Goal: Task Accomplishment & Management: Manage account settings

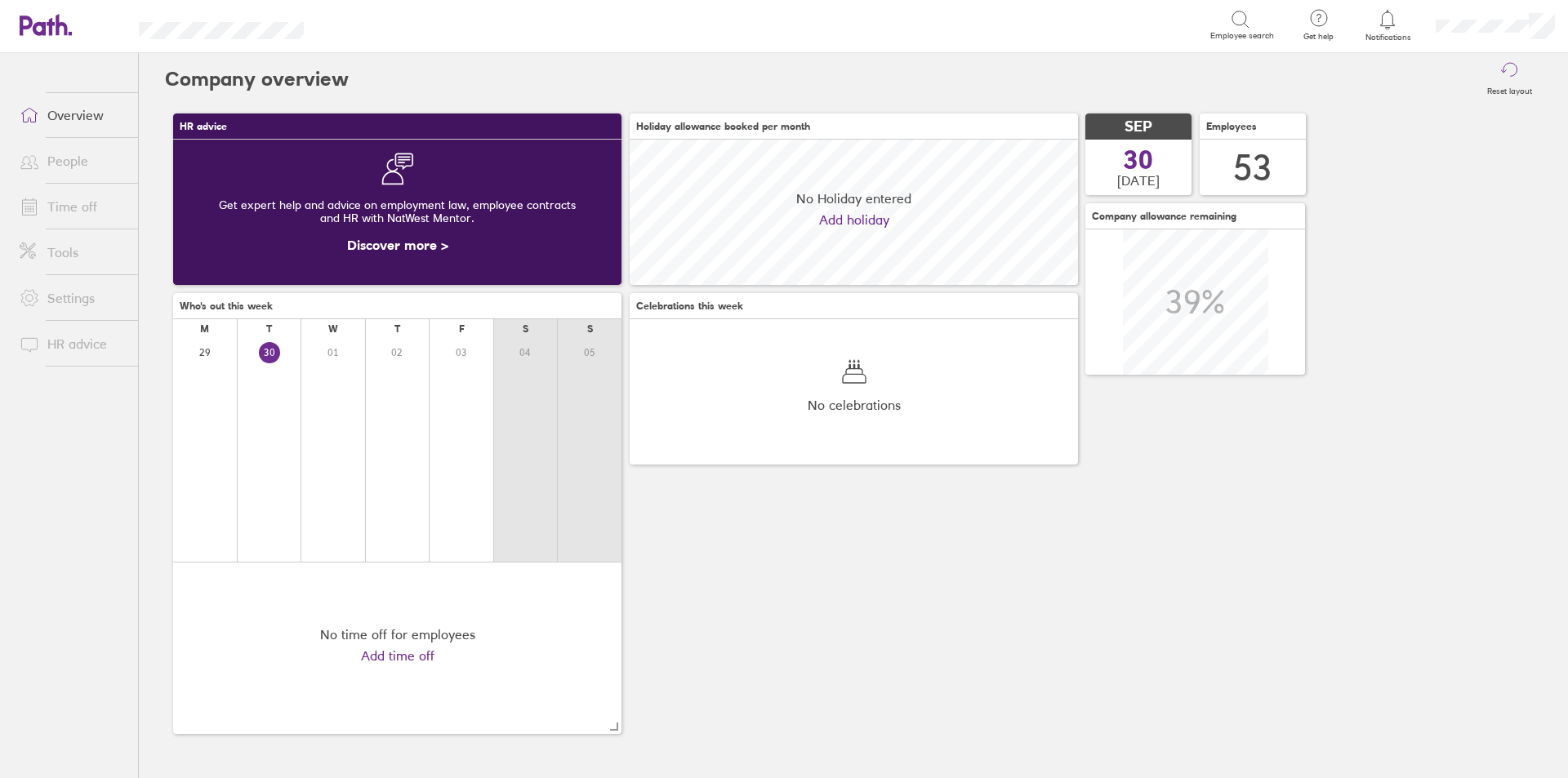
scroll to position [145, 448]
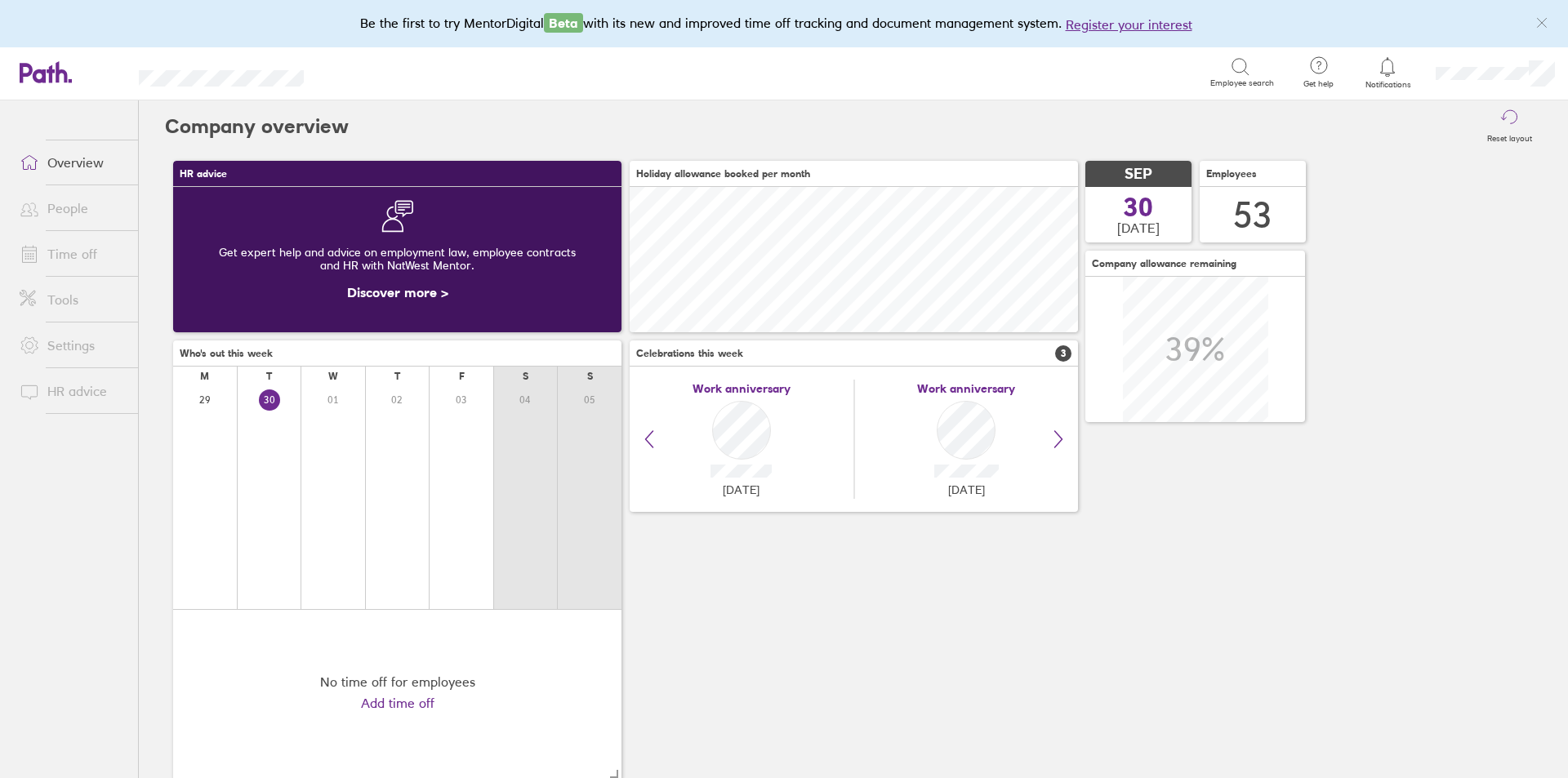
click at [59, 247] on link "Time off" at bounding box center [72, 254] width 131 height 33
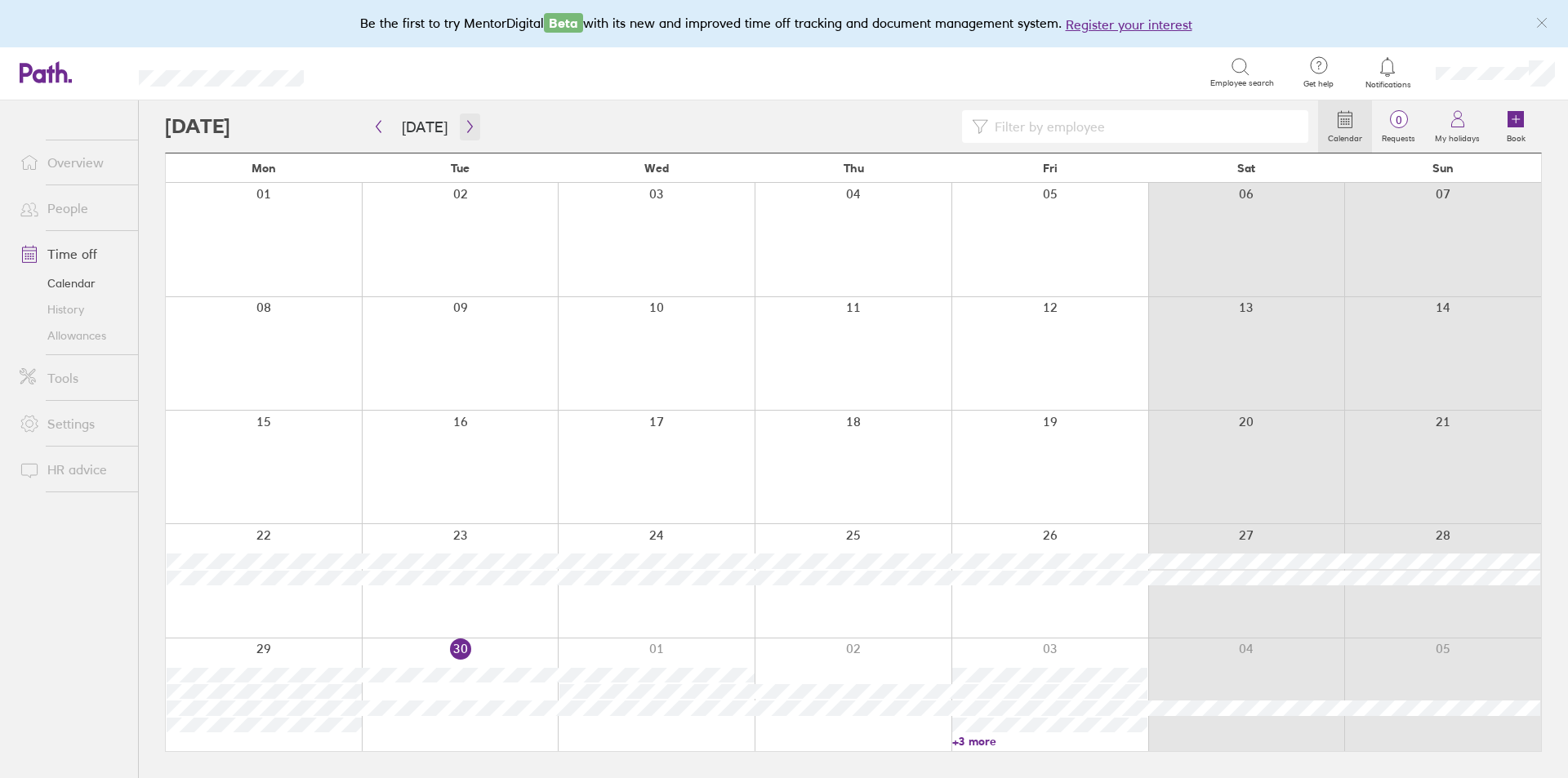
click at [464, 120] on icon "button" at bounding box center [470, 126] width 12 height 13
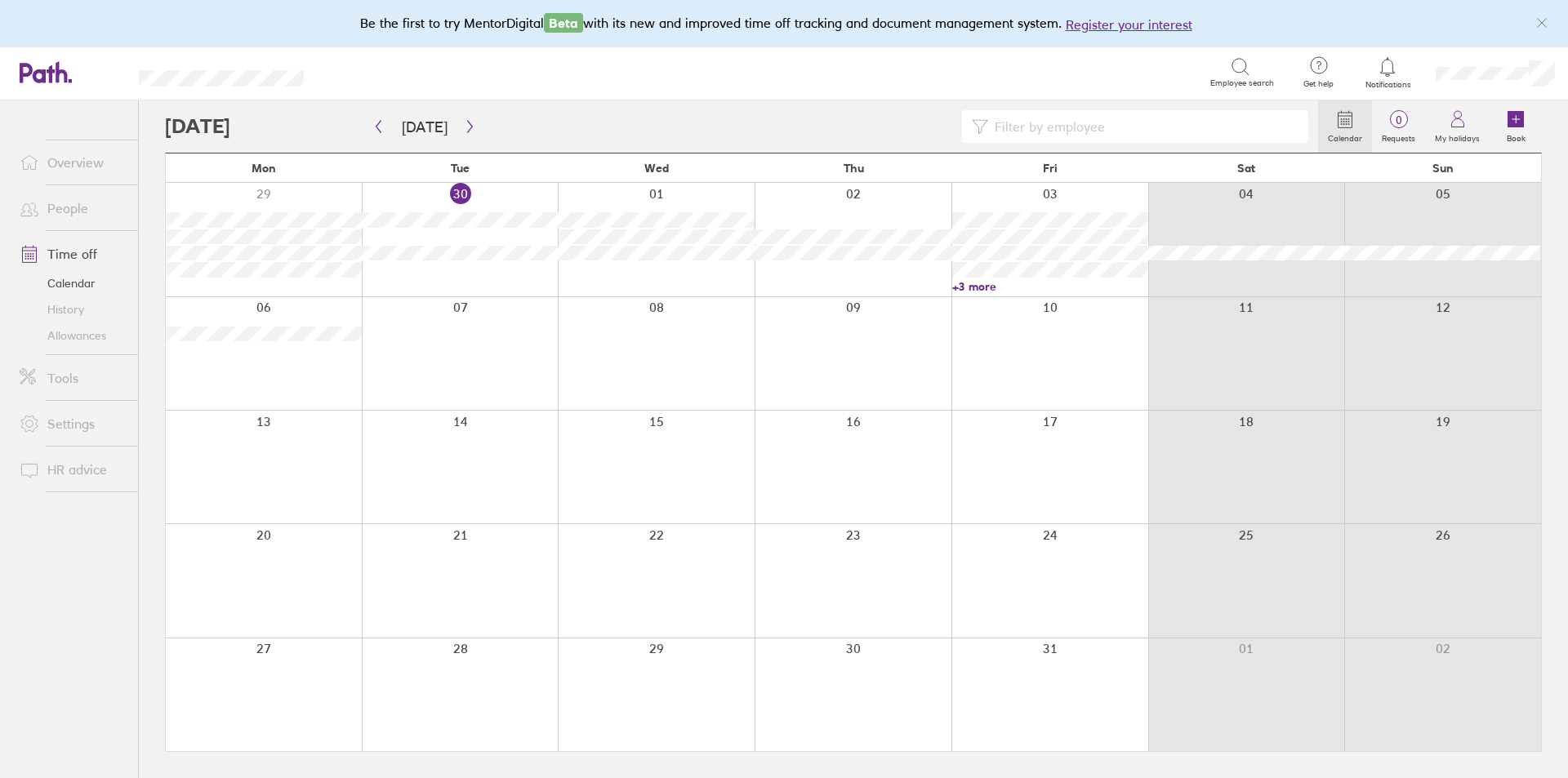
click at [979, 288] on link "+3 more" at bounding box center [1050, 287] width 195 height 15
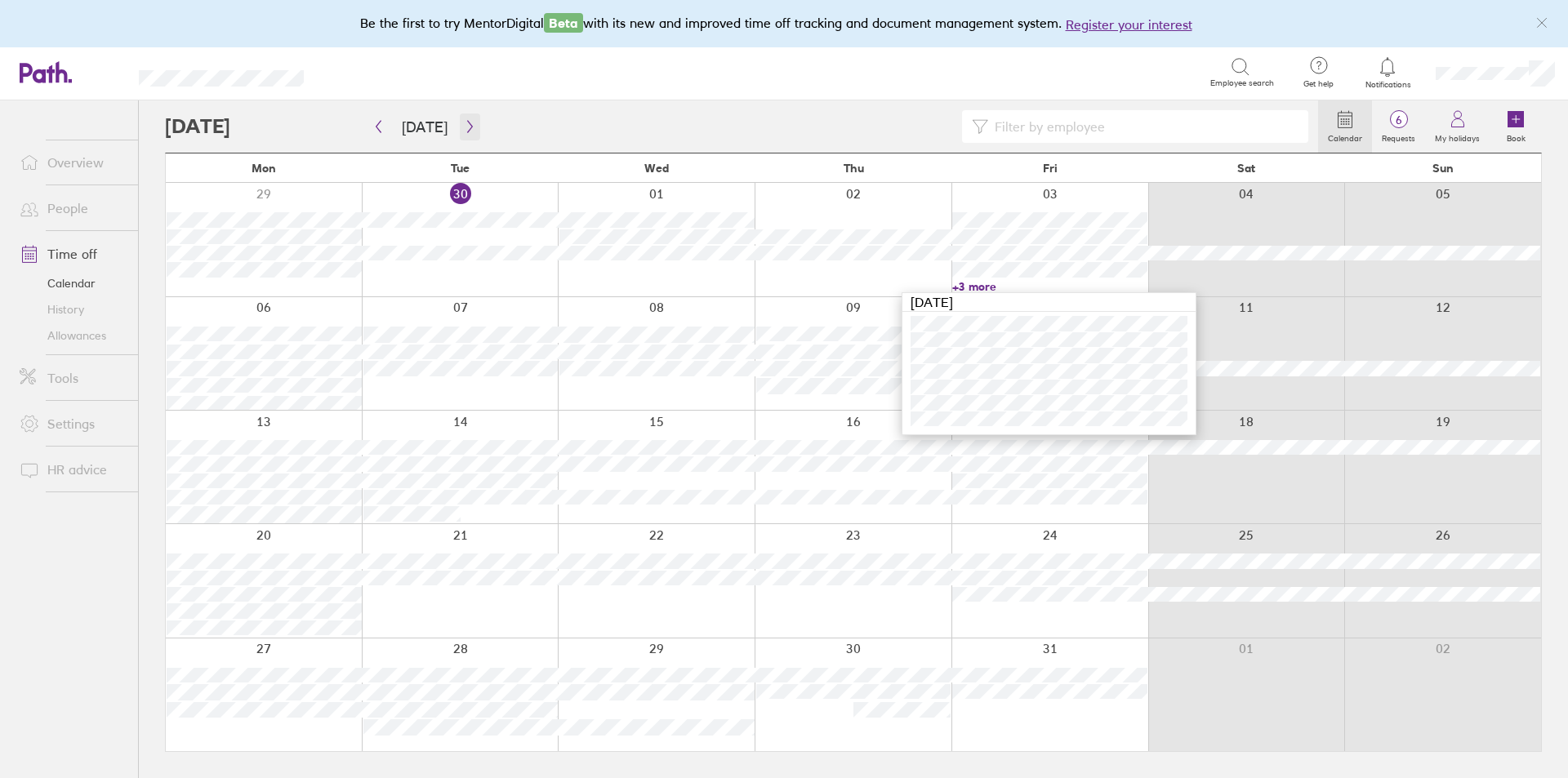
click at [464, 128] on icon "button" at bounding box center [470, 126] width 12 height 13
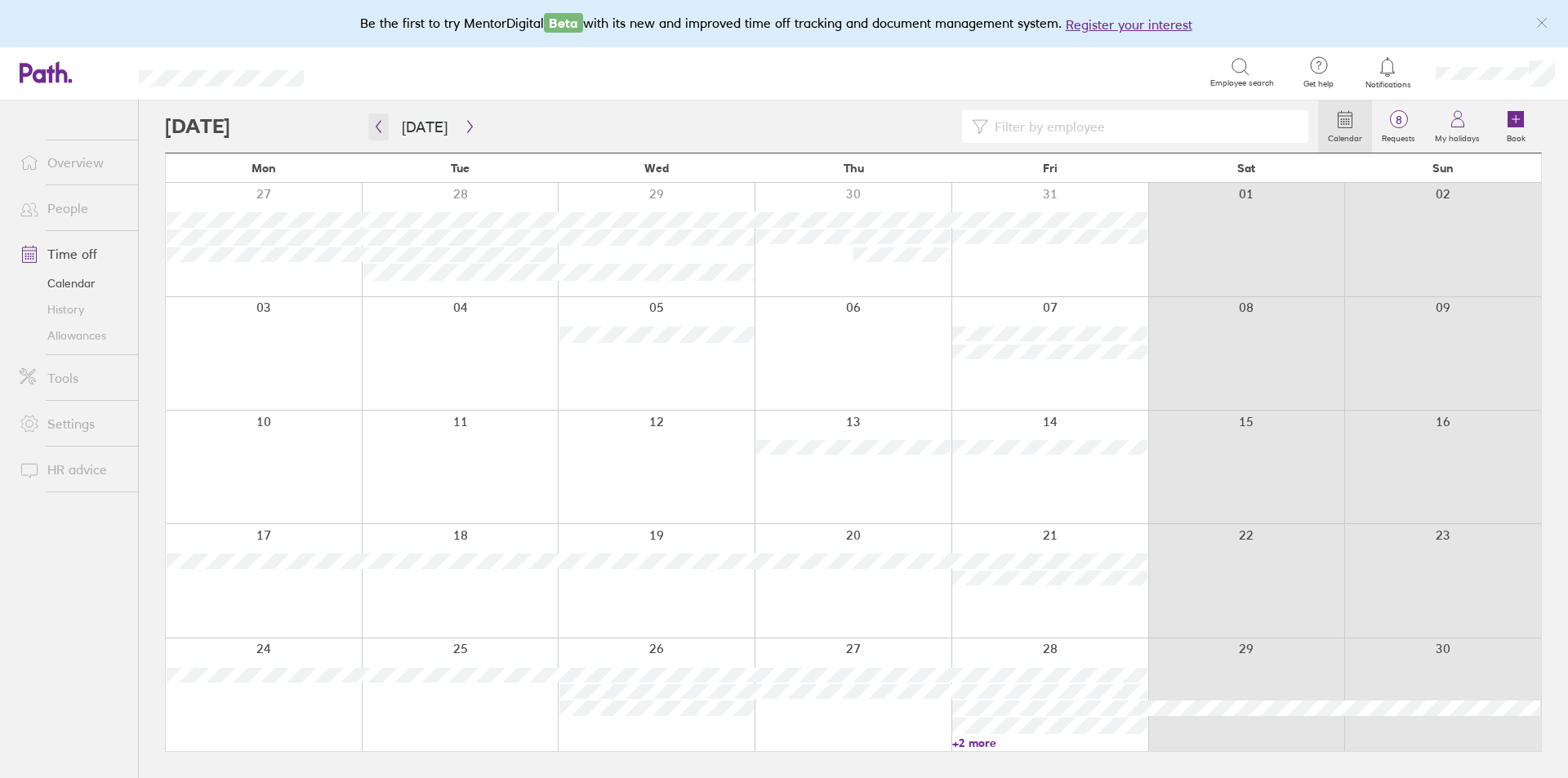
click at [372, 138] on button "button" at bounding box center [378, 127] width 20 height 27
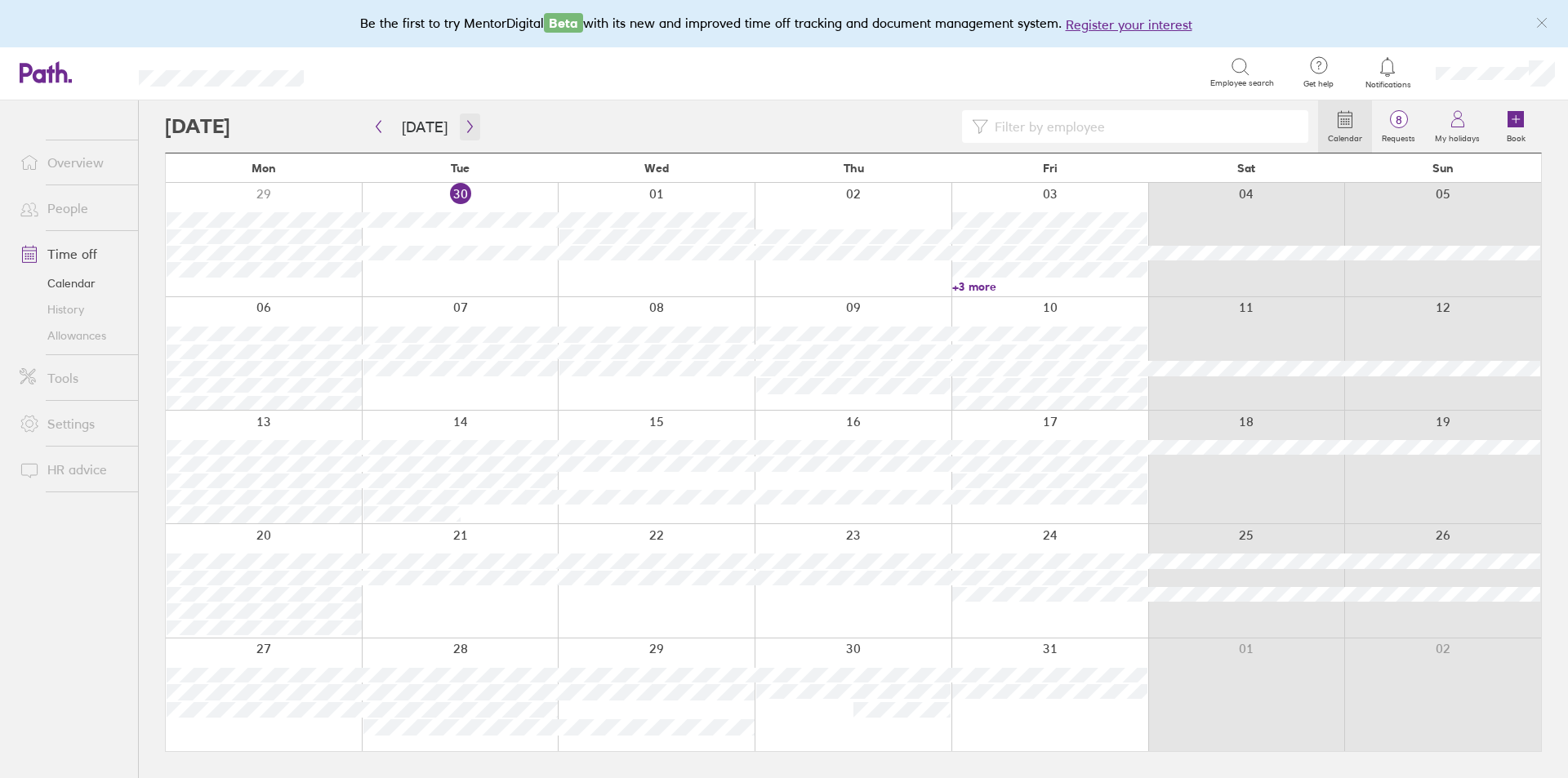
click at [463, 119] on button "button" at bounding box center [469, 127] width 20 height 27
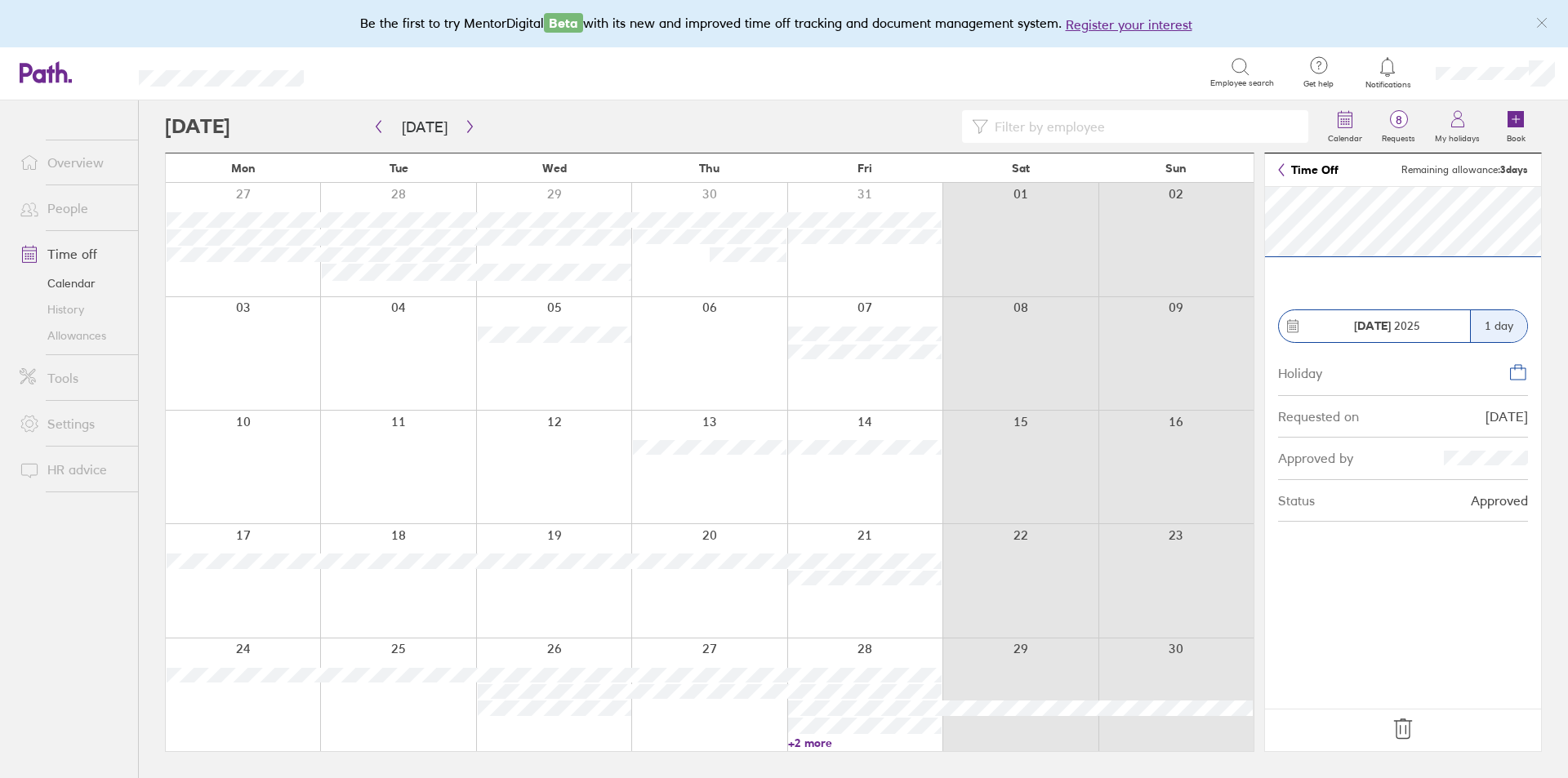
click at [1406, 743] on link at bounding box center [1402, 730] width 26 height 28
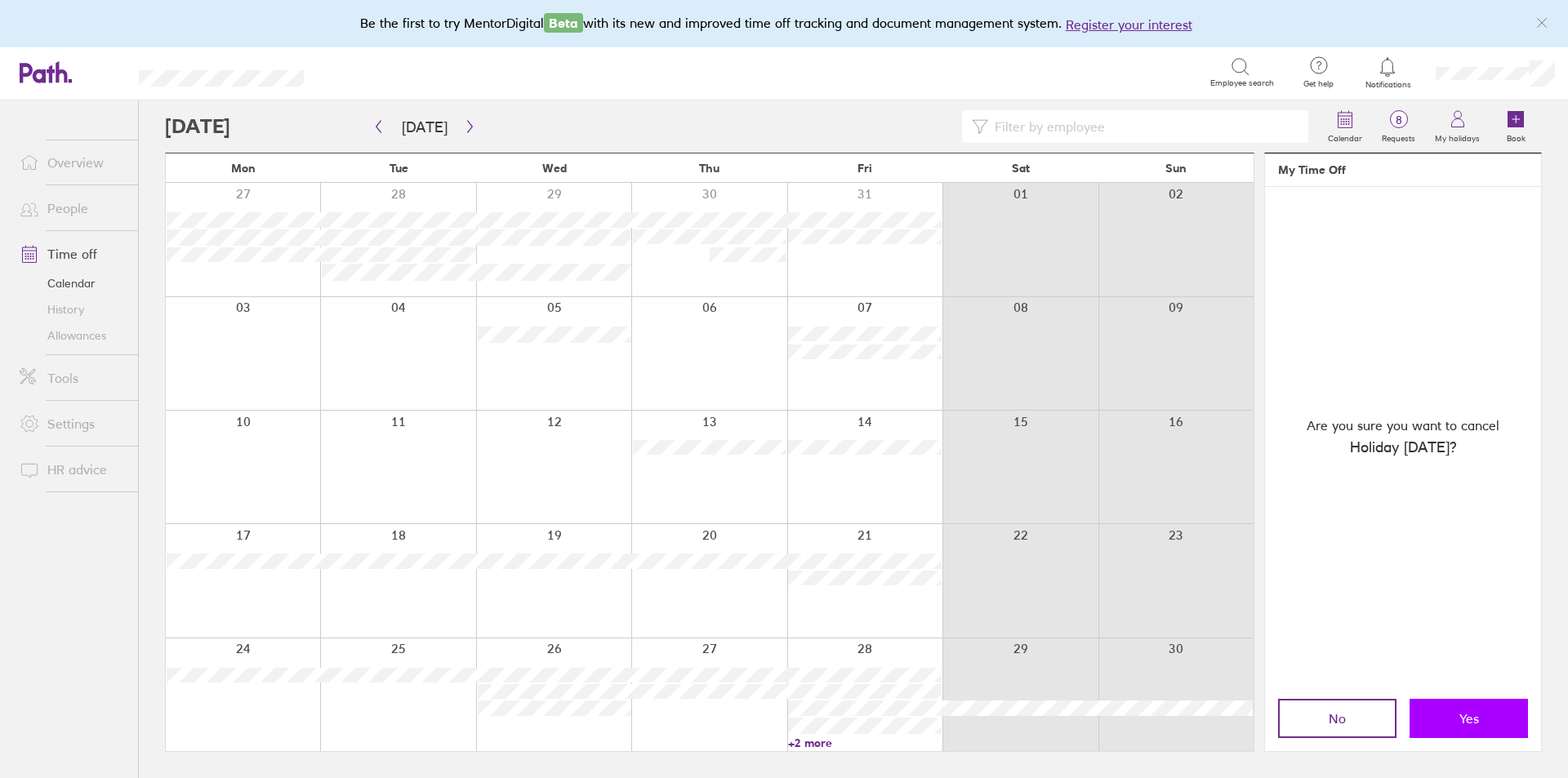
click at [1455, 719] on button "Yes" at bounding box center [1469, 719] width 119 height 39
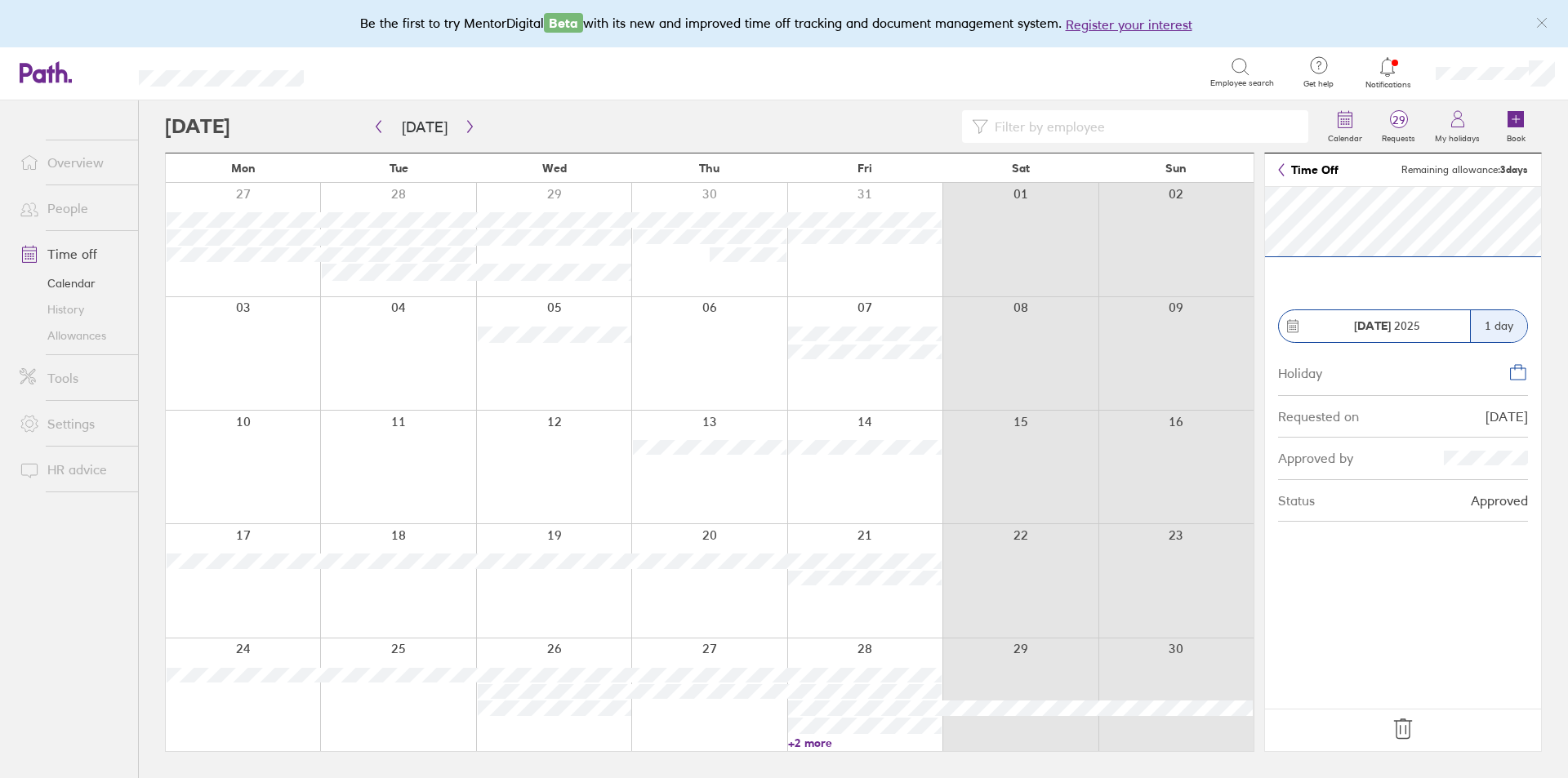
click at [1412, 735] on icon at bounding box center [1402, 728] width 26 height 26
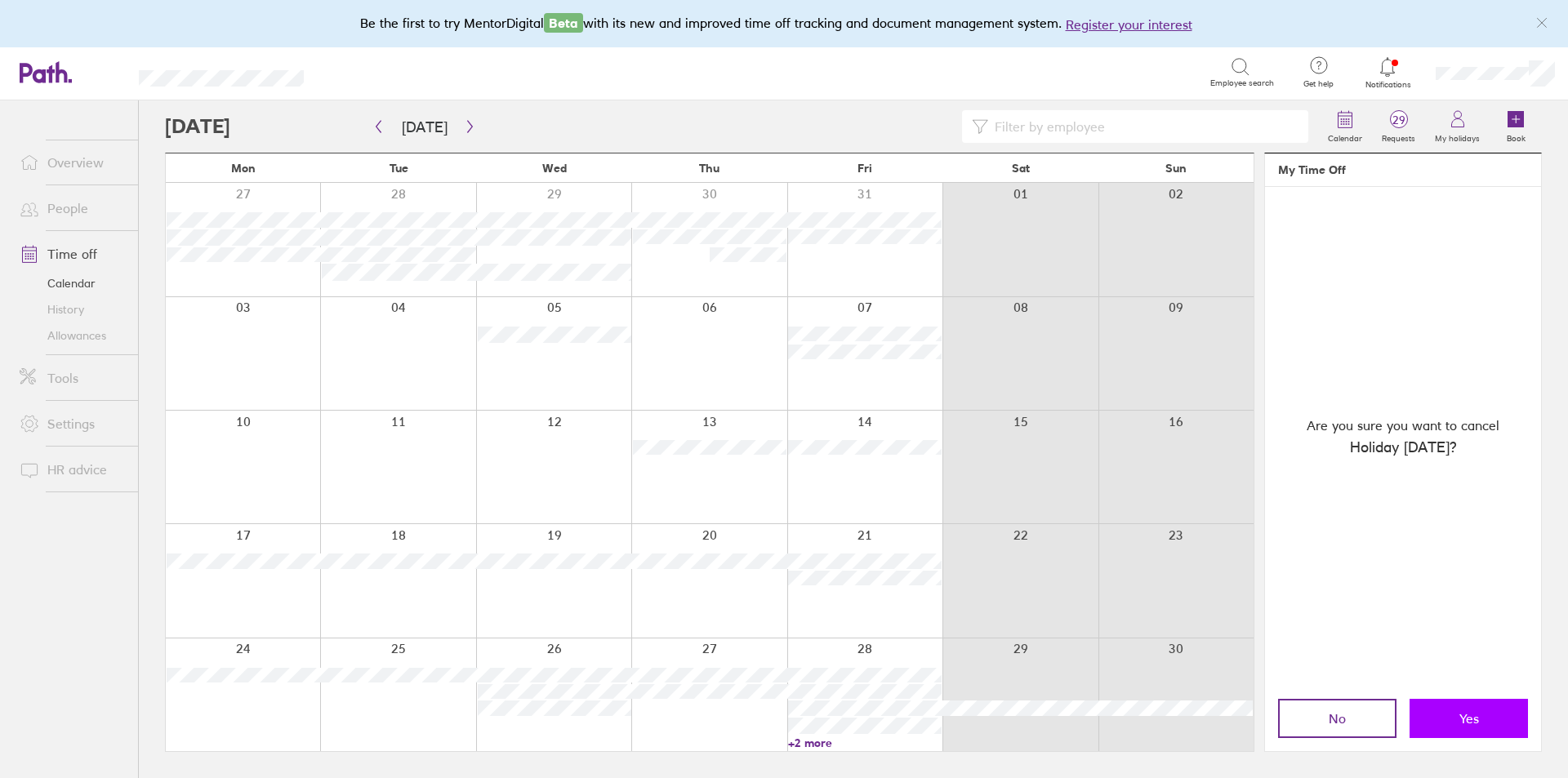
click at [1494, 713] on button "Yes" at bounding box center [1469, 719] width 119 height 39
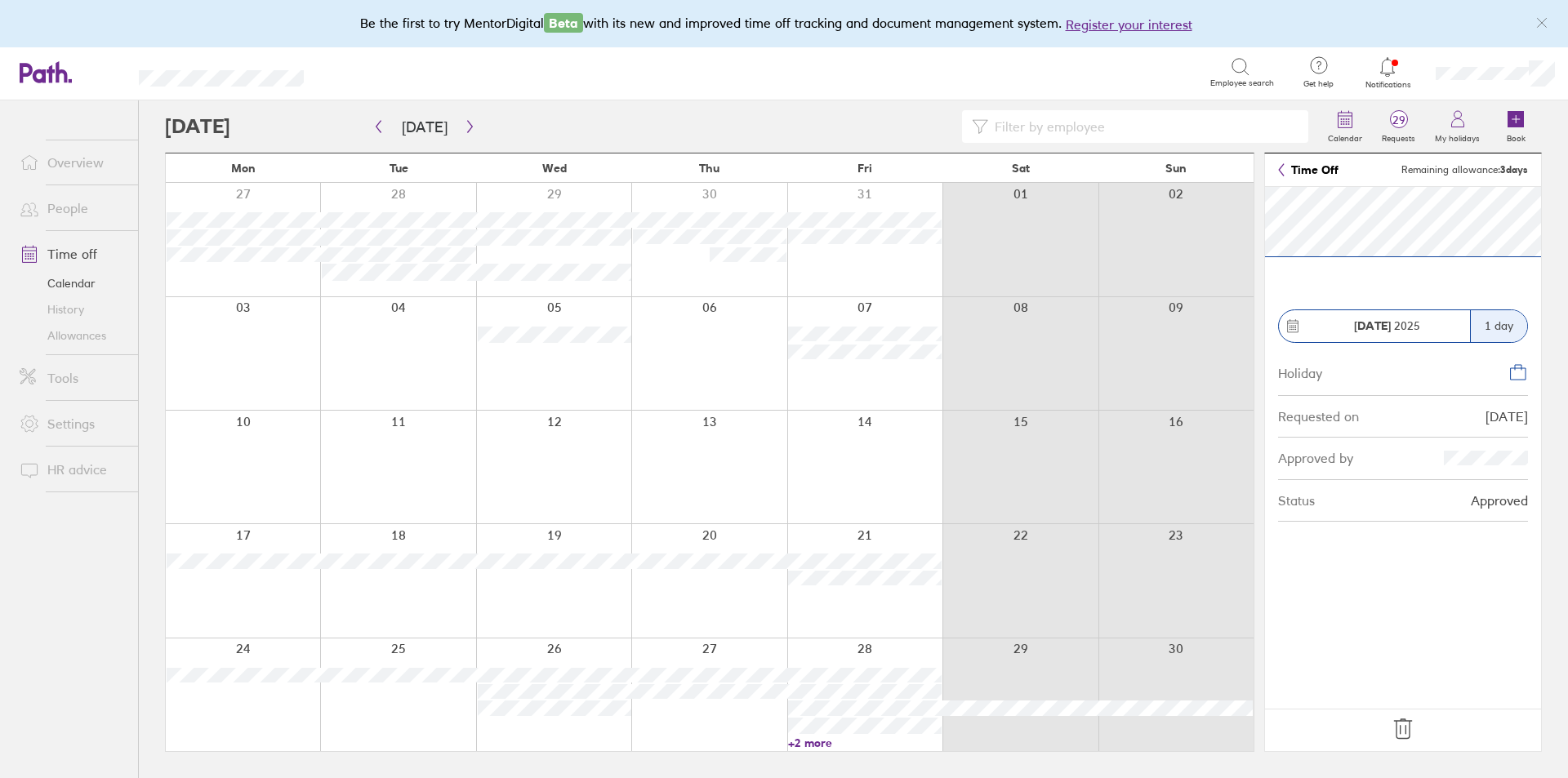
click at [1411, 723] on icon at bounding box center [1402, 728] width 26 height 26
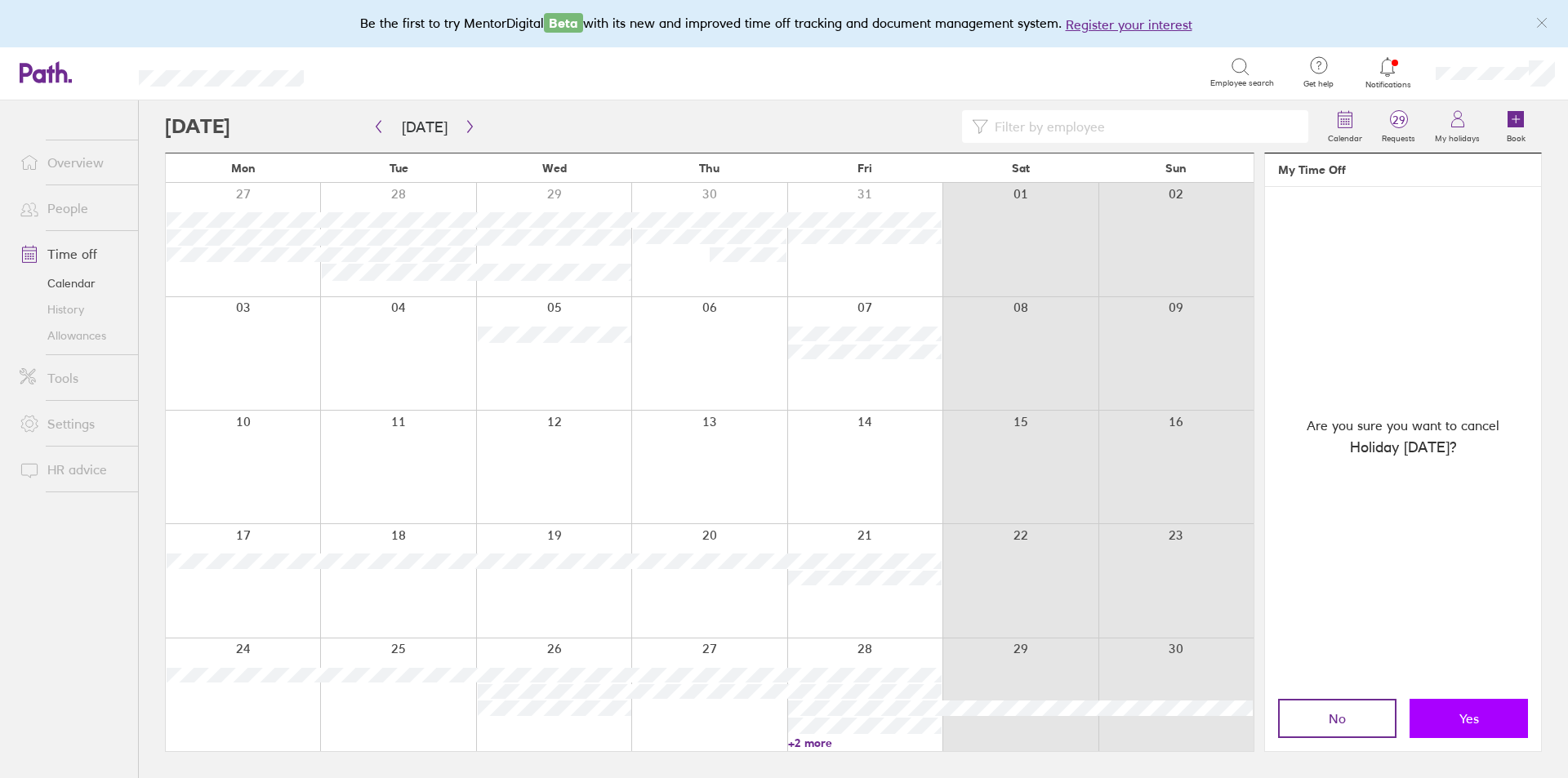
click at [1424, 711] on button "Yes" at bounding box center [1469, 719] width 119 height 39
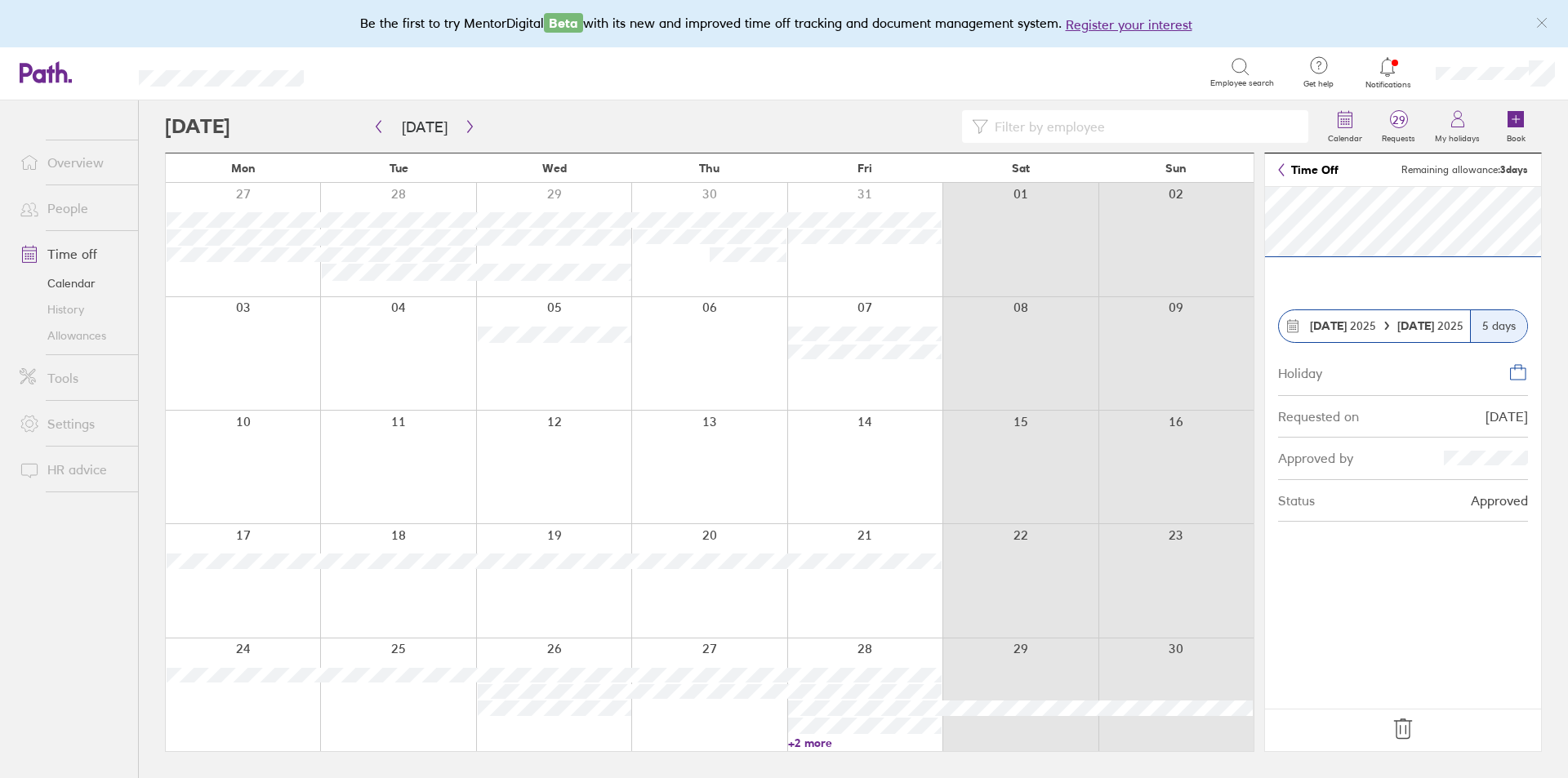
click at [1407, 729] on icon at bounding box center [1402, 728] width 26 height 26
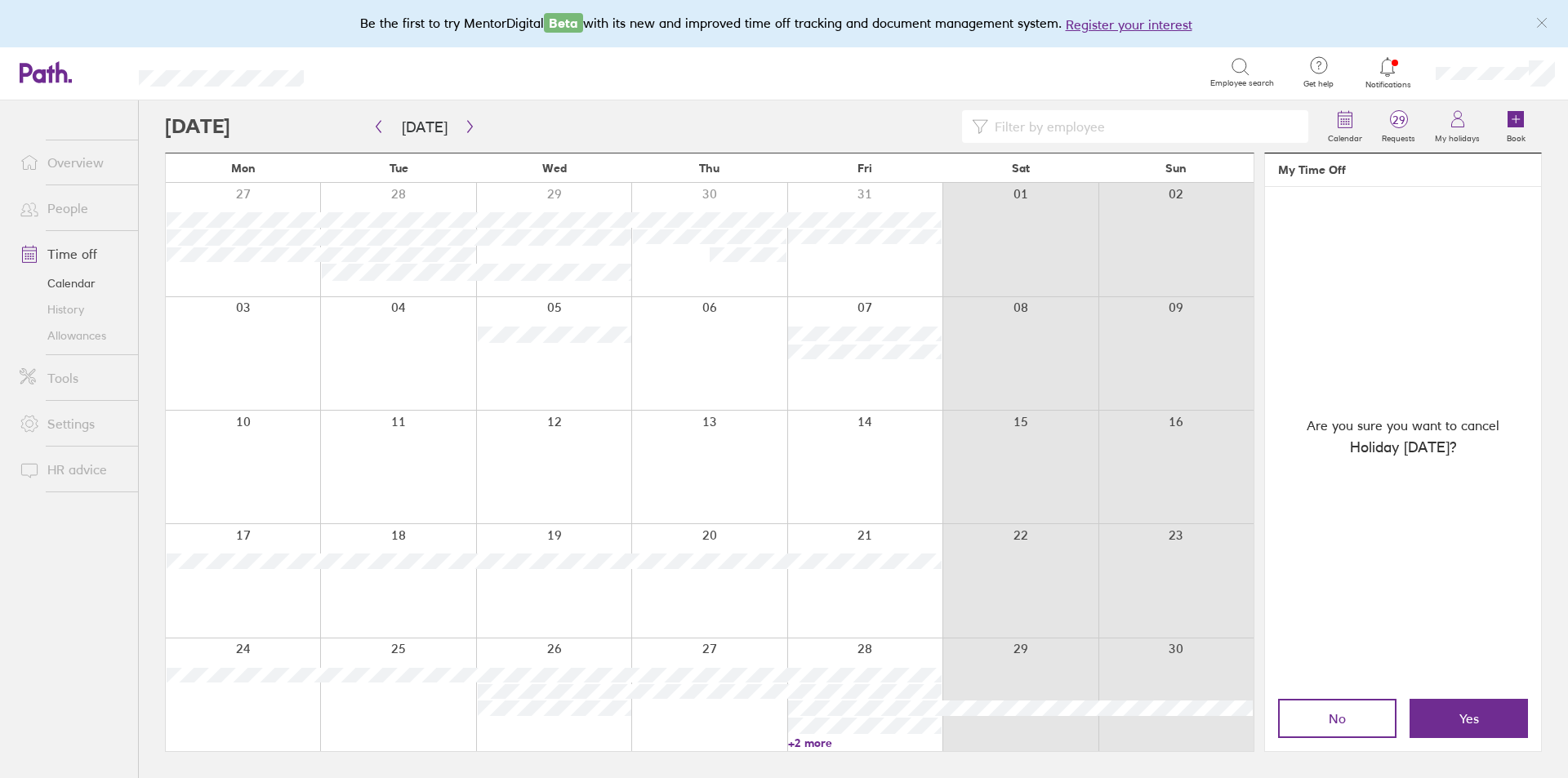
click at [1469, 726] on span "Yes" at bounding box center [1469, 719] width 20 height 15
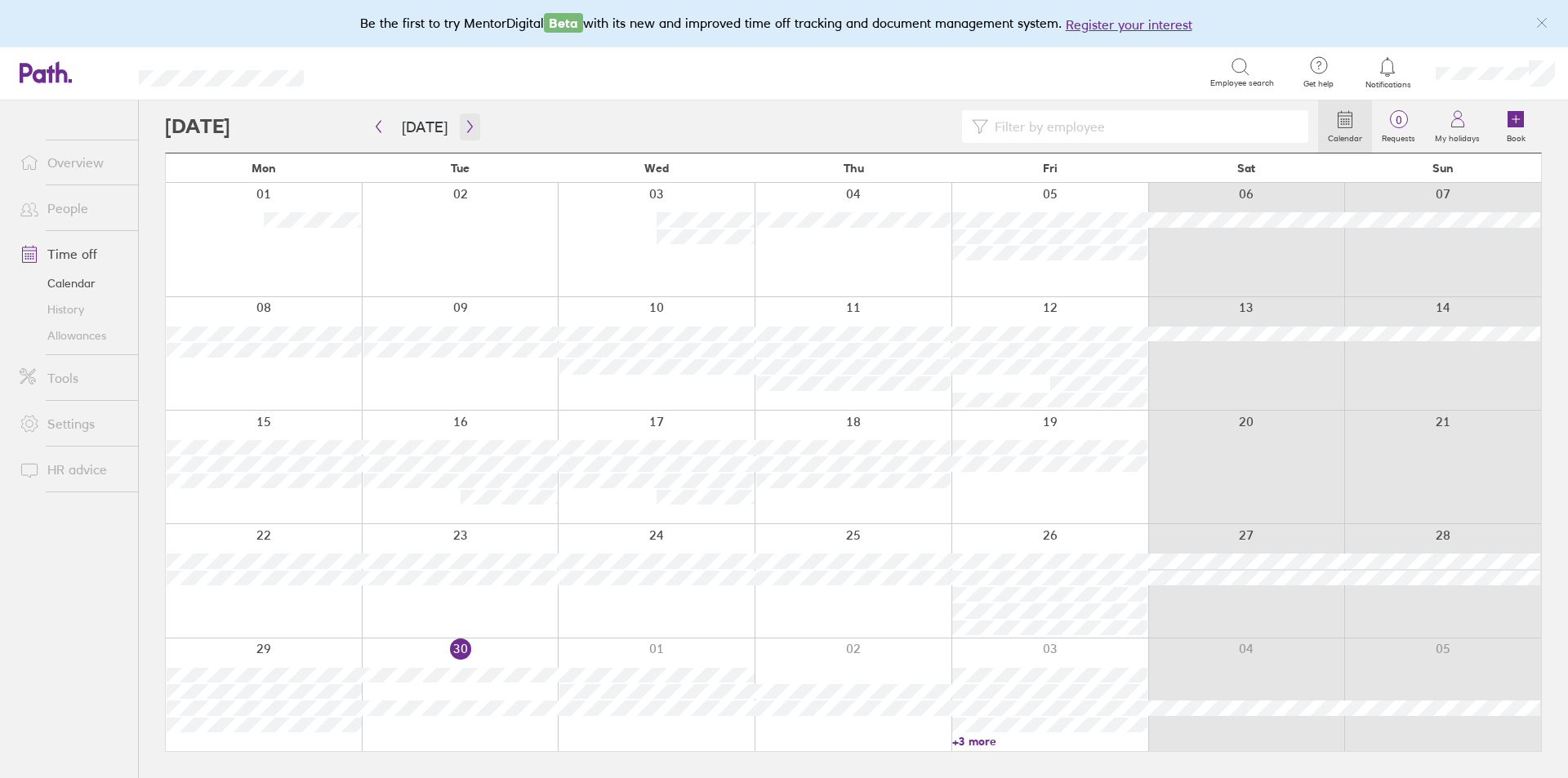
click at [467, 120] on icon "button" at bounding box center [470, 126] width 12 height 13
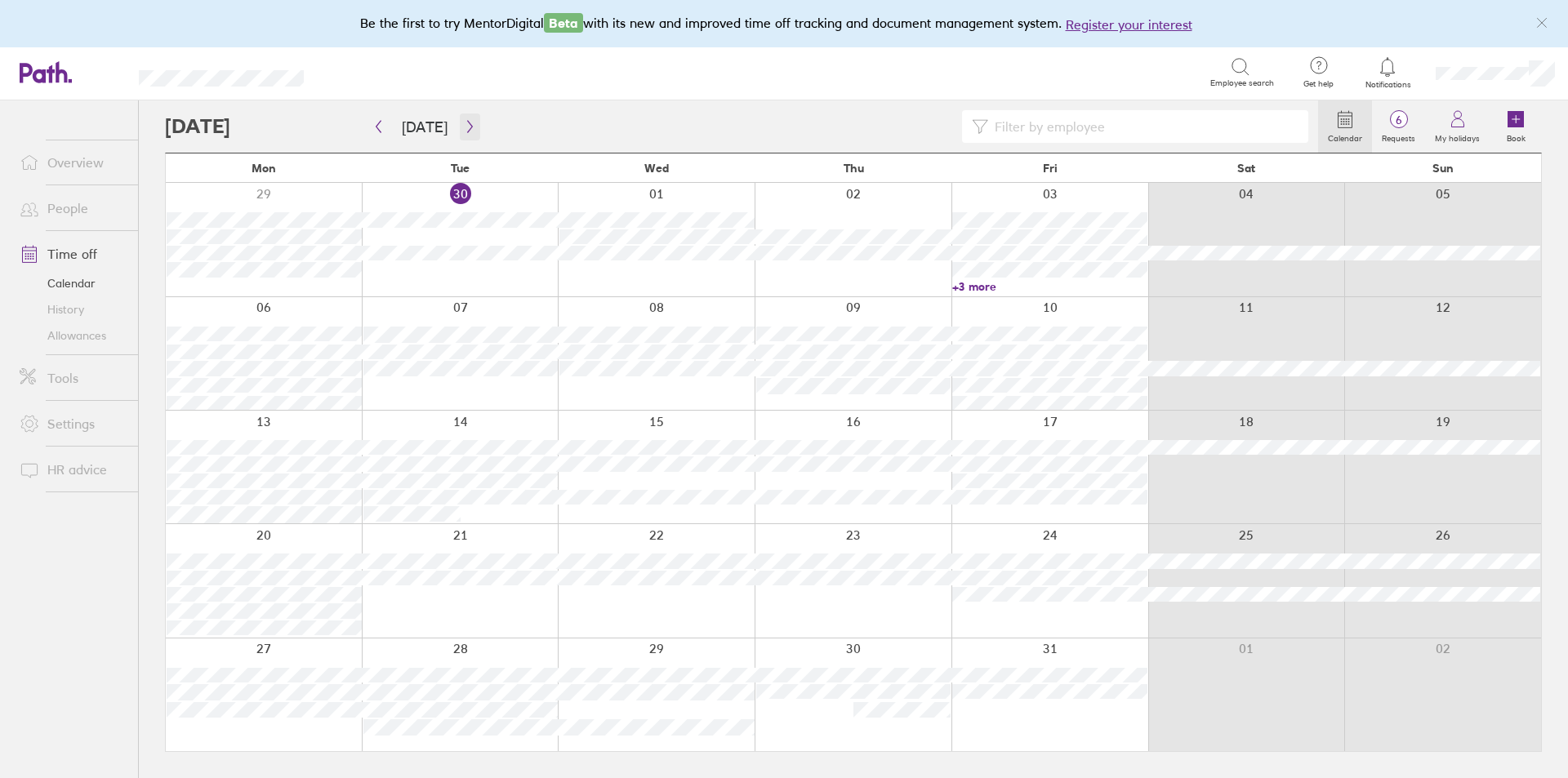
click at [466, 120] on icon "button" at bounding box center [470, 126] width 12 height 13
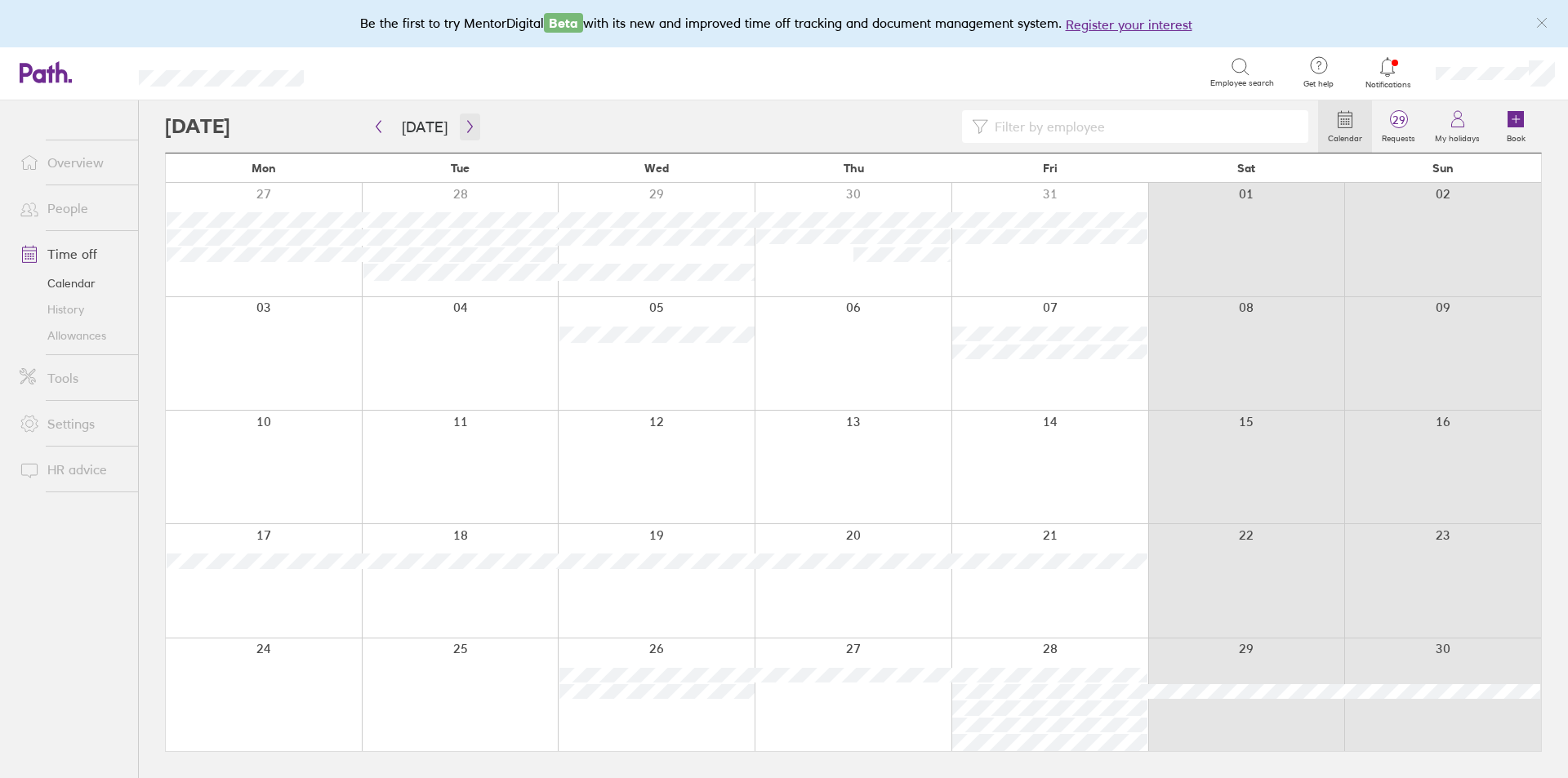
click at [467, 130] on icon "button" at bounding box center [470, 127] width 5 height 12
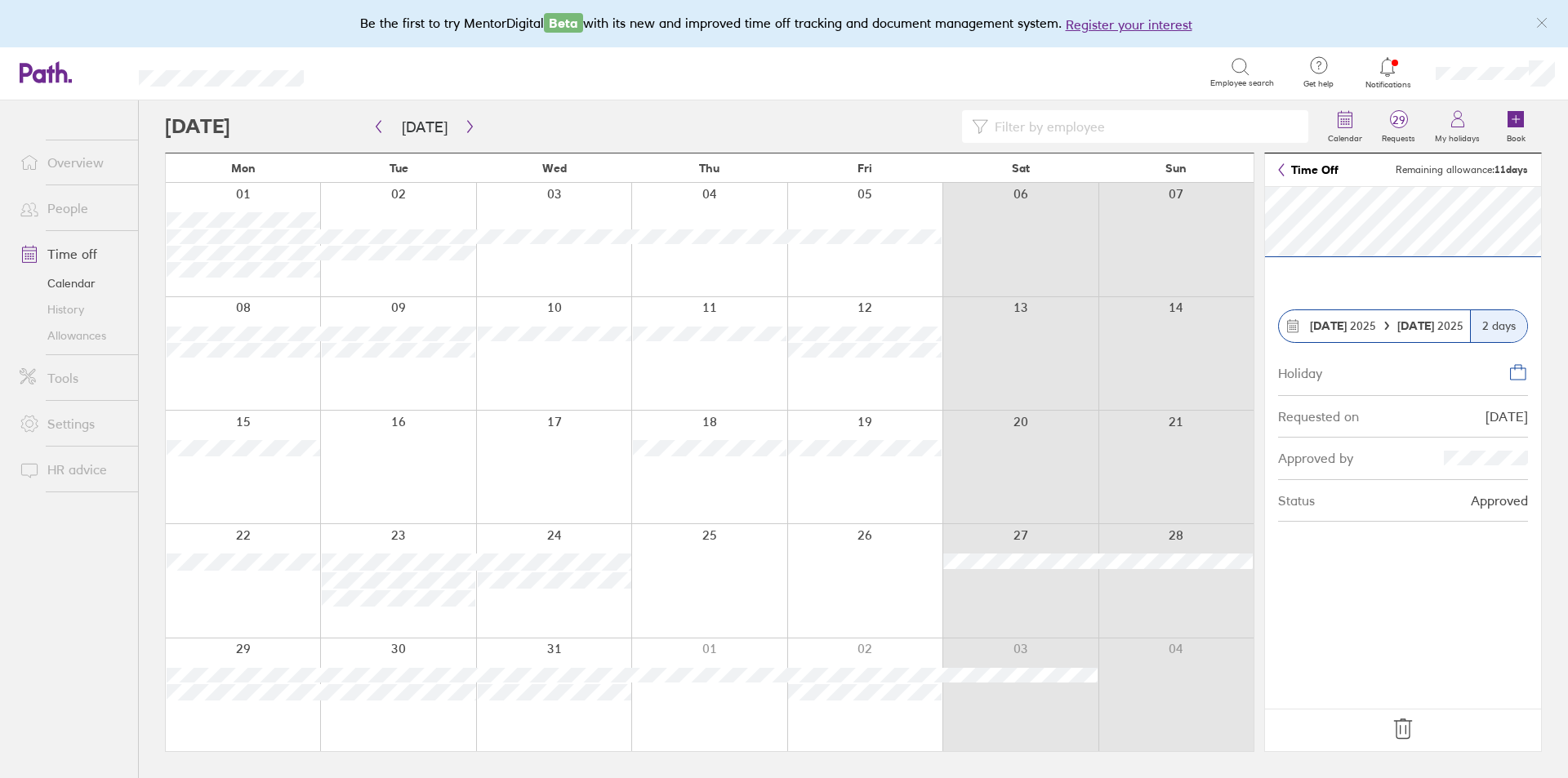
click at [1415, 717] on icon at bounding box center [1402, 728] width 26 height 26
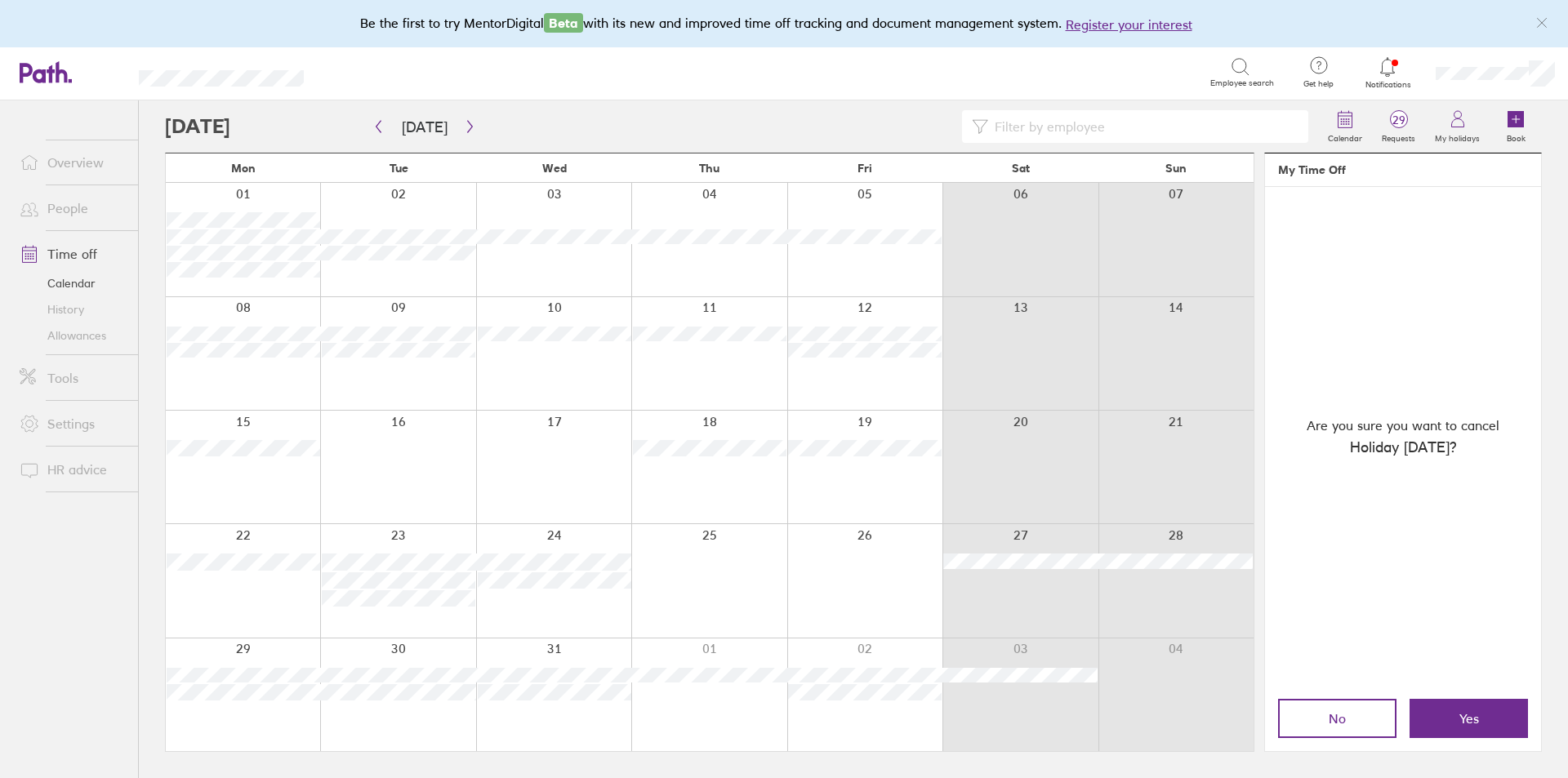
click at [1415, 717] on button "Yes" at bounding box center [1469, 719] width 119 height 39
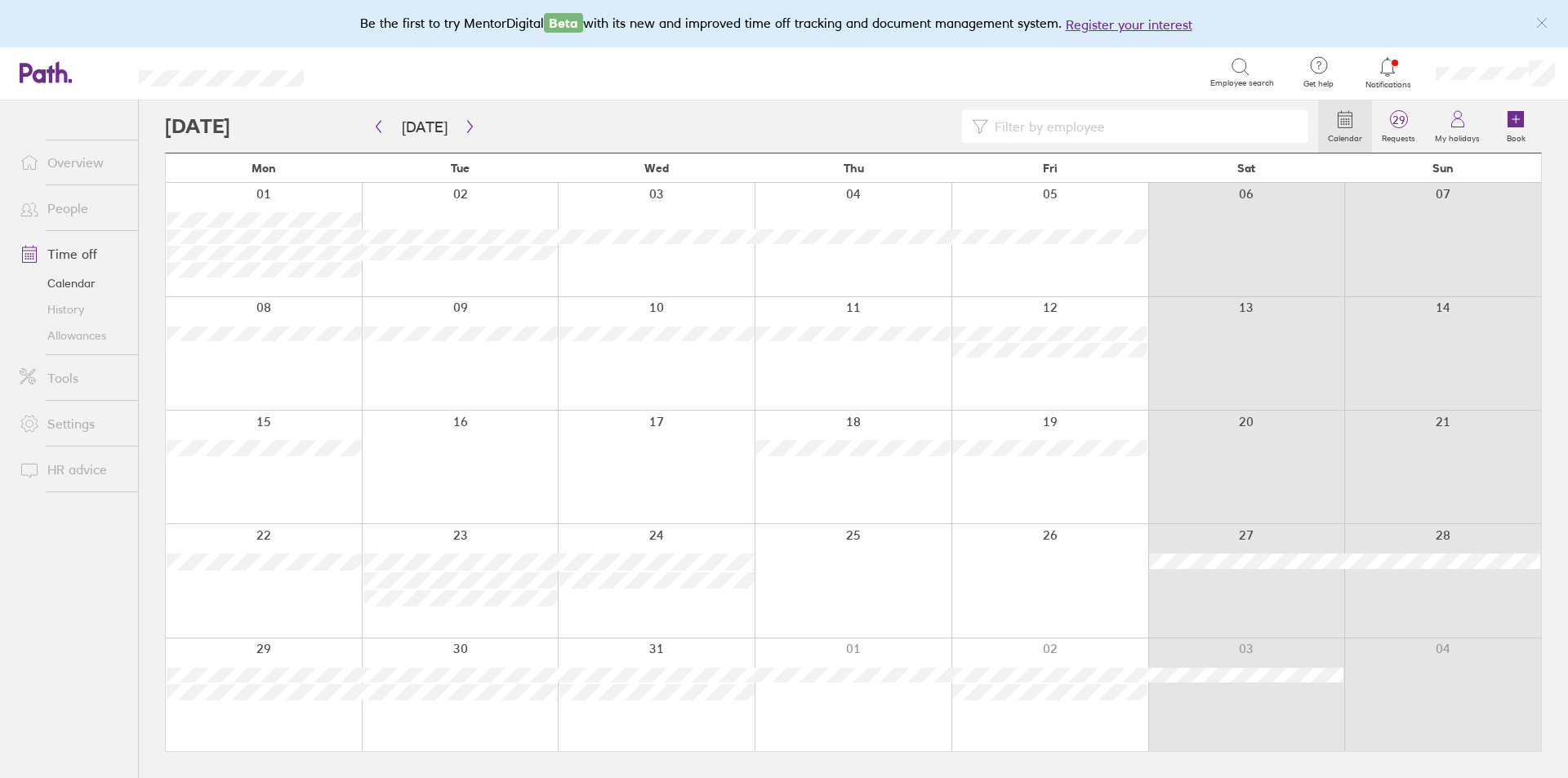
click at [1364, 69] on div at bounding box center [1388, 67] width 53 height 23
